Goal: Information Seeking & Learning: Learn about a topic

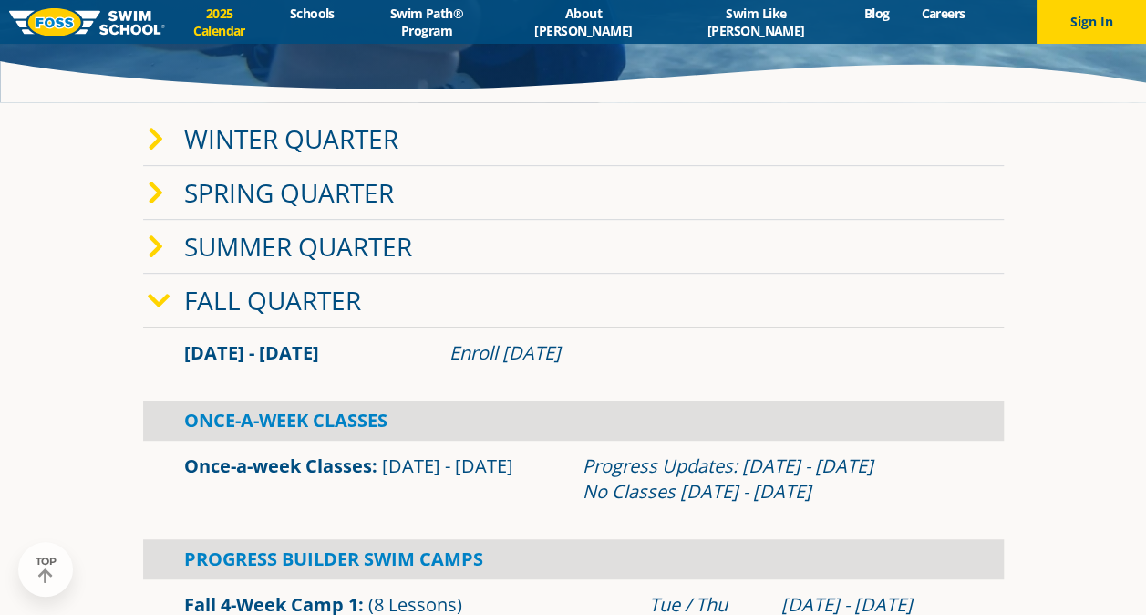
scroll to position [407, 0]
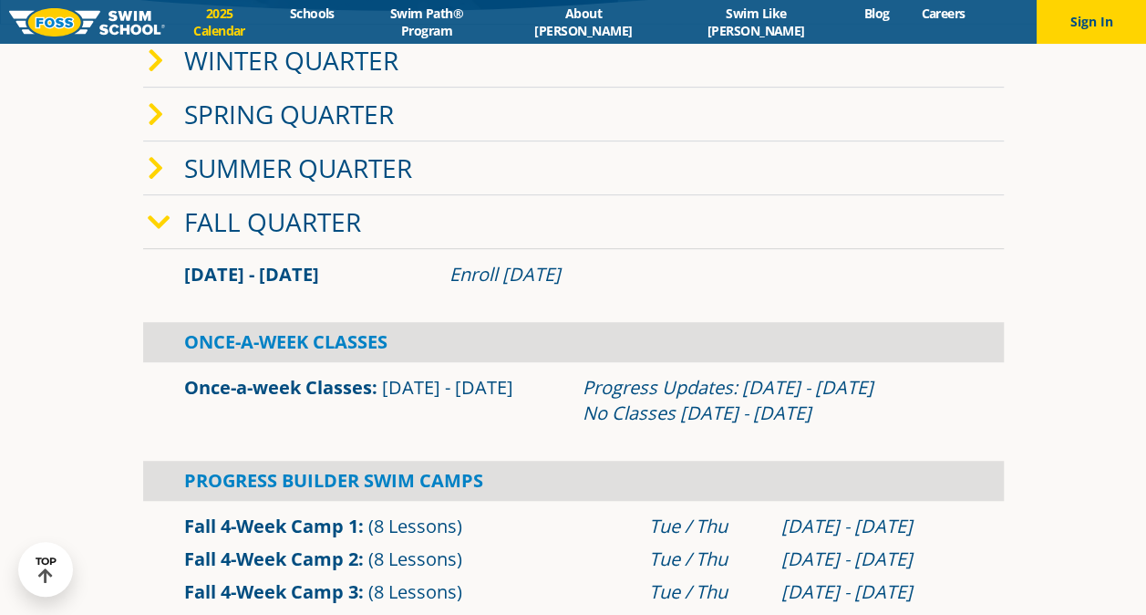
click at [85, 430] on section "Winter Quarter Jan 2 - Mar 12 Enroll Nov 12, 2024 Once-A-Week Classes" at bounding box center [573, 345] width 1094 height 640
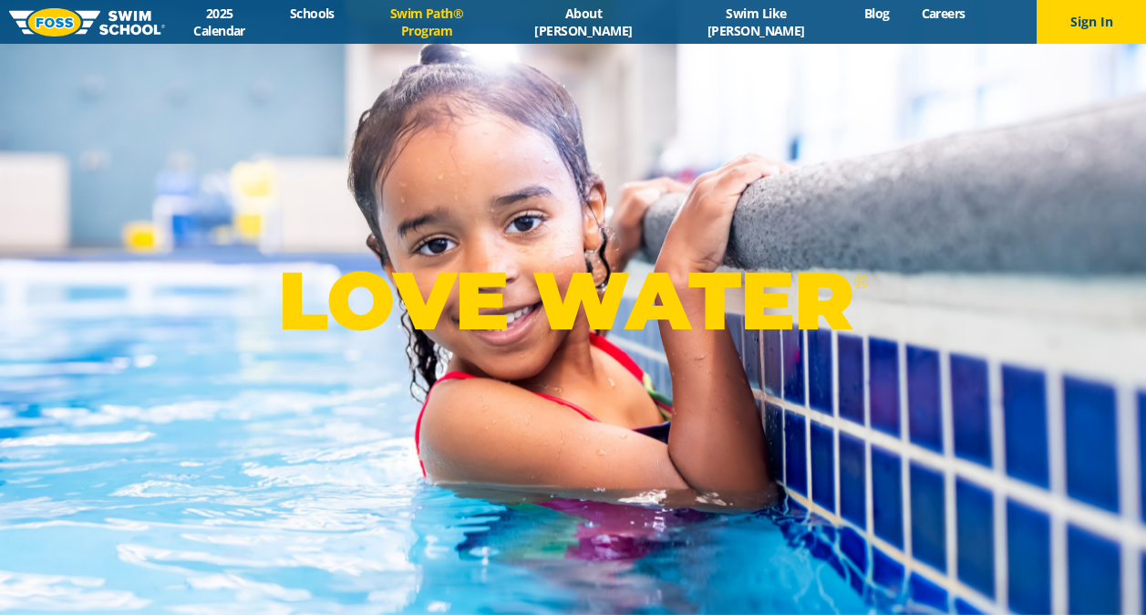
click at [502, 24] on link "Swim Path® Program" at bounding box center [426, 22] width 152 height 35
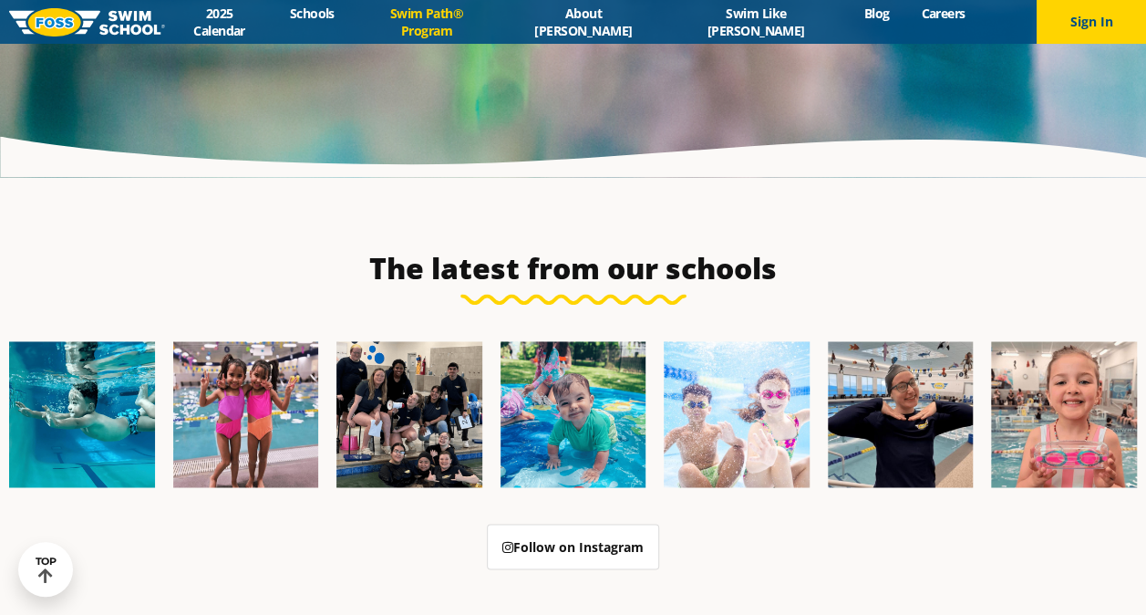
scroll to position [4779, 0]
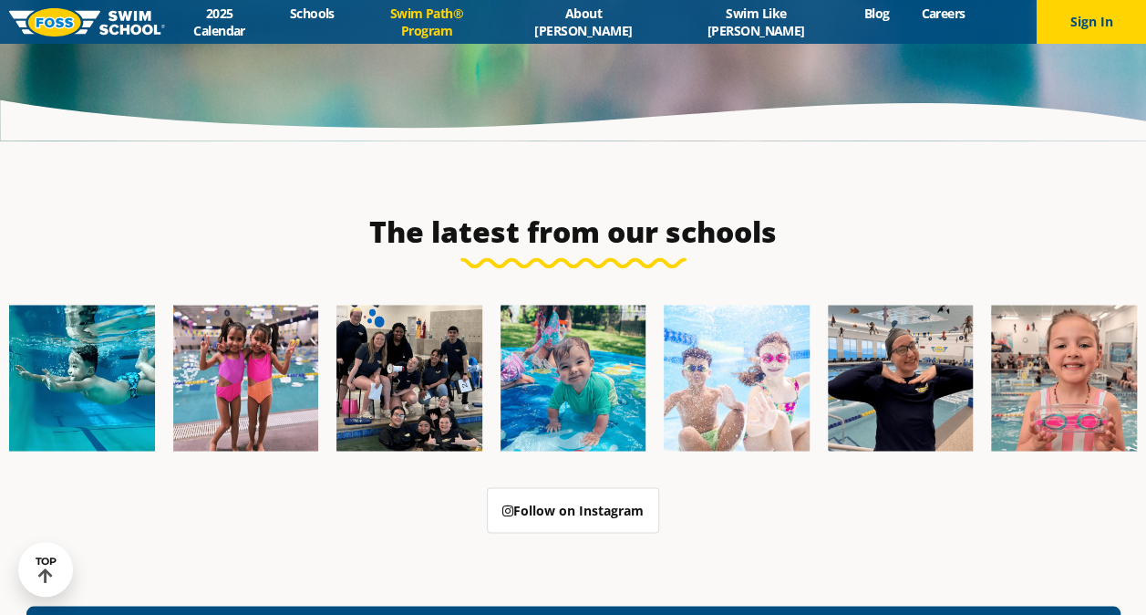
click at [502, 24] on link "Swim Path® Program" at bounding box center [426, 22] width 152 height 35
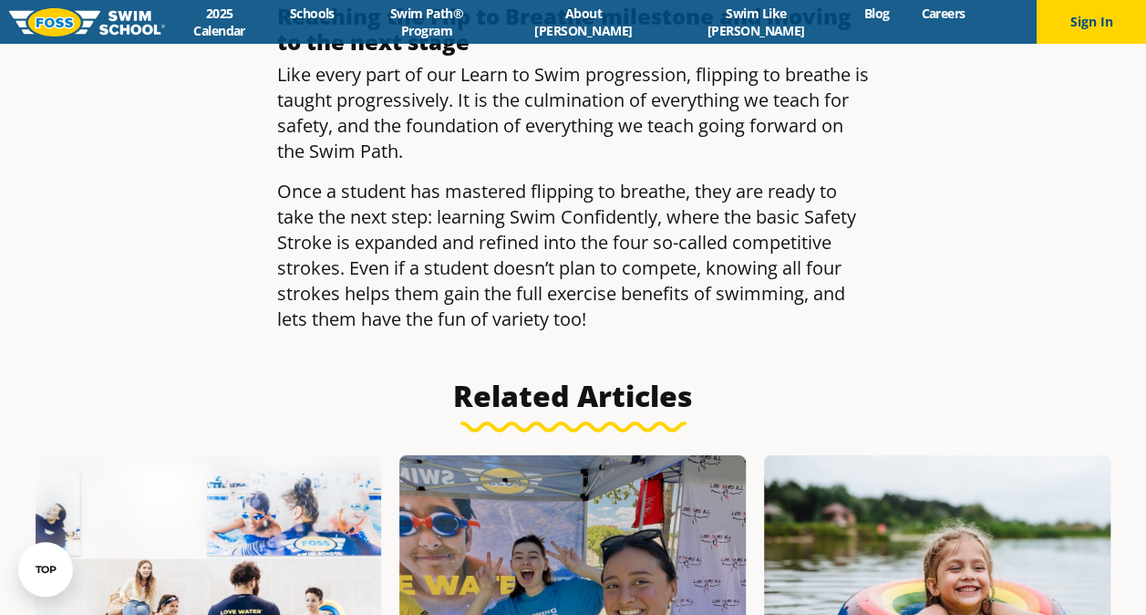
scroll to position [3051, 0]
